Goal: Find specific page/section: Locate a particular part of the current website

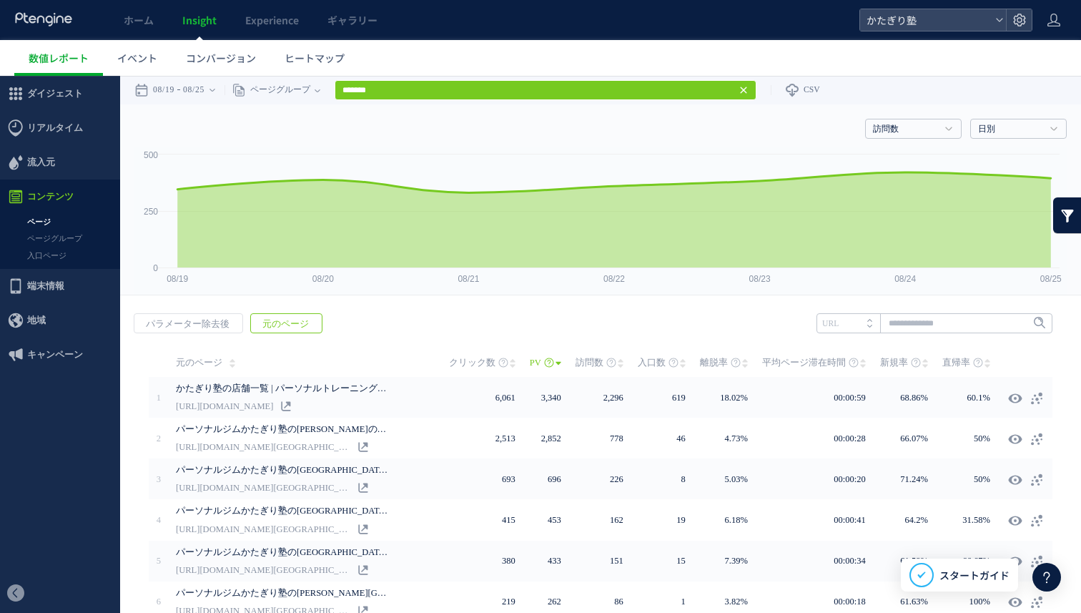
click at [46, 9] on div at bounding box center [43, 20] width 59 height 40
click at [42, 18] on icon at bounding box center [43, 19] width 59 height 14
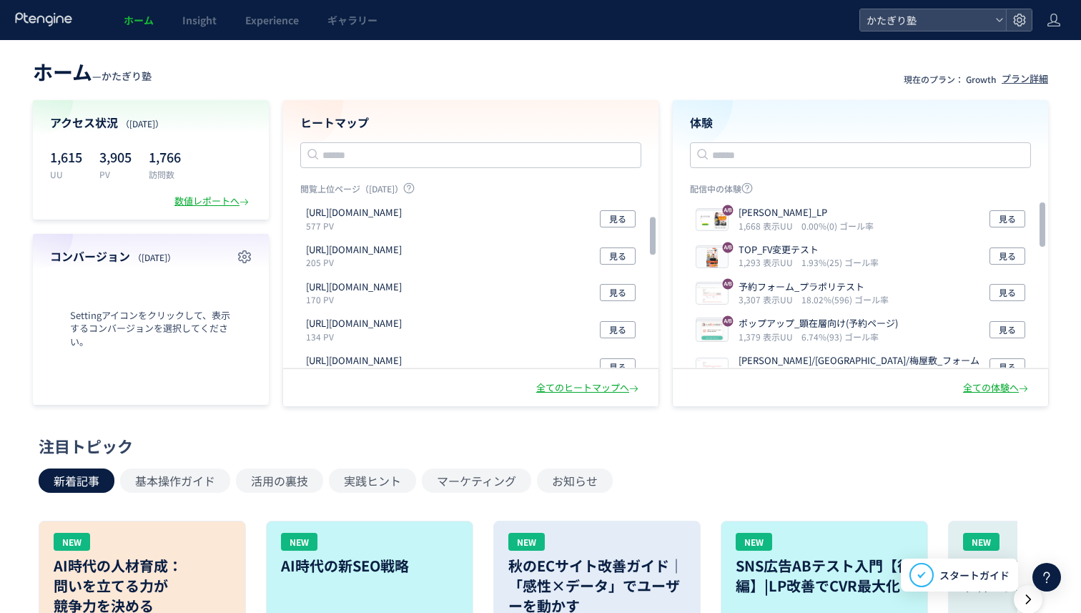
drag, startPoint x: 651, startPoint y: 208, endPoint x: 629, endPoint y: 167, distance: 47.0
click at [649, 217] on div at bounding box center [653, 236] width 9 height 38
click at [1047, 571] on icon at bounding box center [1046, 577] width 17 height 17
